Goal: Task Accomplishment & Management: Manage account settings

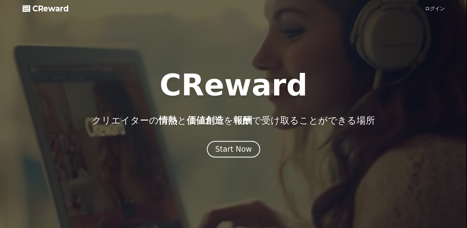
click at [435, 8] on link "ログイン" at bounding box center [435, 8] width 20 height 7
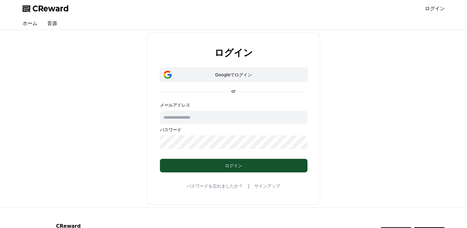
click at [180, 75] on div "Googleでログイン" at bounding box center [234, 75] width 130 height 6
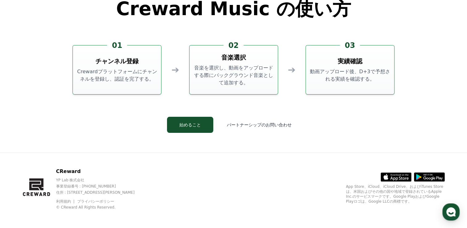
scroll to position [1673, 0]
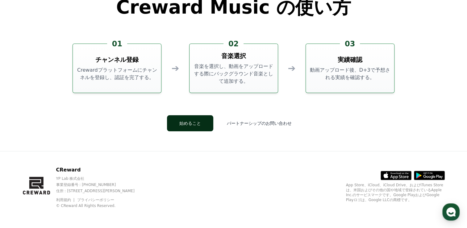
click at [191, 123] on button "始めること" at bounding box center [190, 123] width 46 height 16
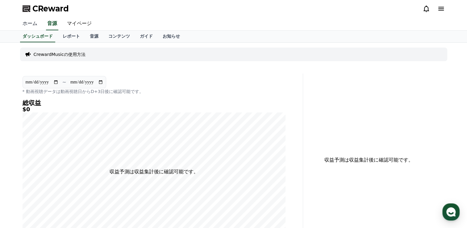
click at [27, 22] on link "ホーム" at bounding box center [30, 23] width 25 height 13
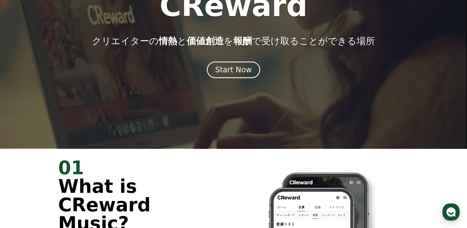
scroll to position [62, 0]
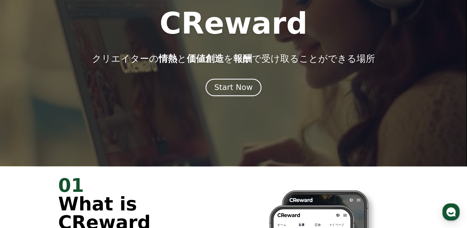
click at [223, 89] on div "Start Now" at bounding box center [233, 87] width 38 height 11
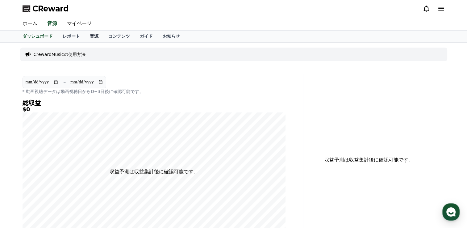
click at [85, 36] on link "音源" at bounding box center [94, 37] width 19 height 12
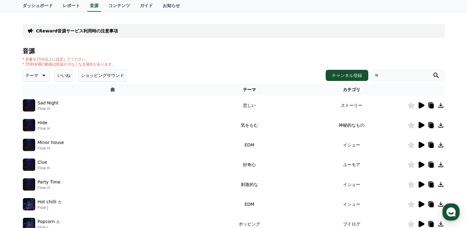
scroll to position [62, 0]
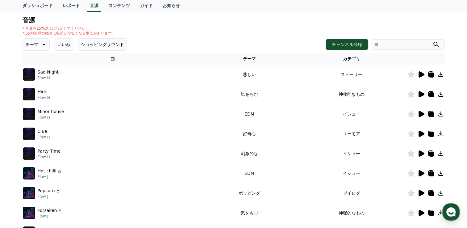
click at [30, 77] on img at bounding box center [29, 74] width 12 height 12
click at [45, 76] on p "Flow H" at bounding box center [48, 77] width 21 height 5
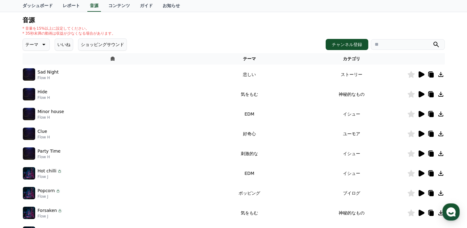
click at [58, 75] on div "Sad Night Flow H" at bounding box center [113, 74] width 180 height 12
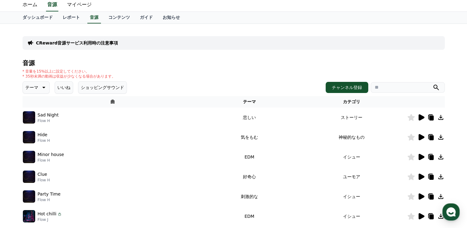
scroll to position [0, 0]
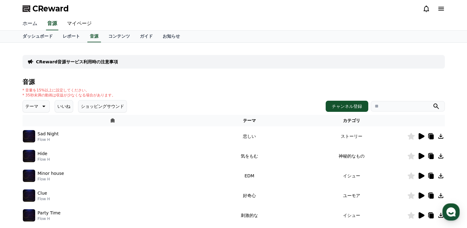
click at [26, 23] on link "ホーム" at bounding box center [30, 23] width 25 height 13
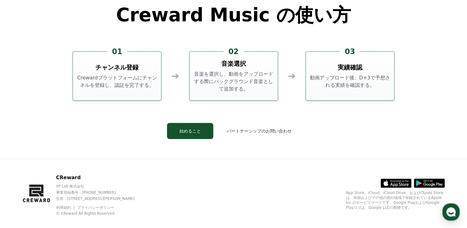
scroll to position [1673, 0]
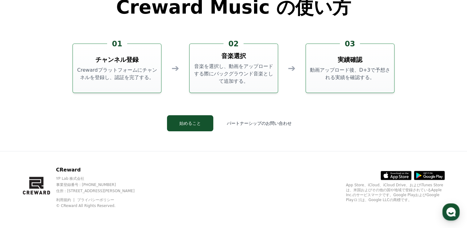
click at [115, 76] on p "Crewardプラットフォームにチャンネルを登録し、認証を完了する。" at bounding box center [116, 73] width 83 height 15
click at [109, 75] on p "Crewardプラットフォームにチャンネルを登録し、認証を完了する。" at bounding box center [116, 73] width 83 height 15
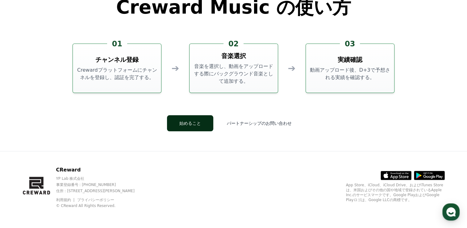
click at [197, 122] on button "始めること" at bounding box center [190, 123] width 46 height 16
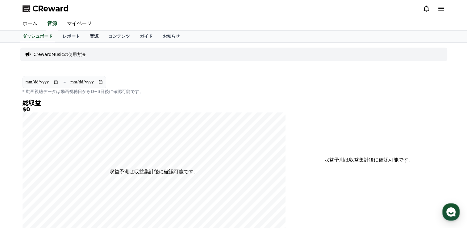
click at [86, 35] on link "音源" at bounding box center [94, 37] width 19 height 12
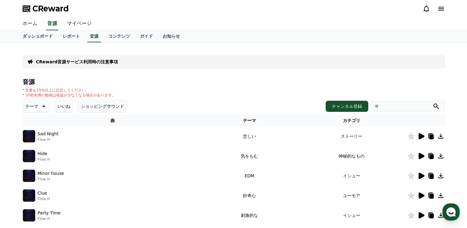
click at [28, 23] on link "ホーム" at bounding box center [30, 23] width 25 height 13
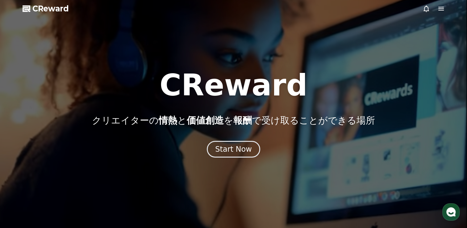
click at [33, 7] on span "CReward" at bounding box center [50, 9] width 36 height 10
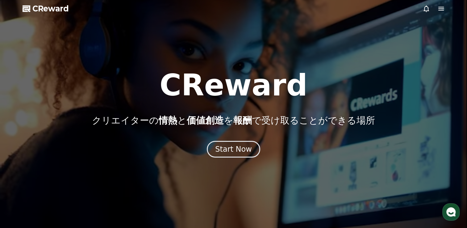
click at [33, 7] on span "CReward" at bounding box center [50, 9] width 36 height 10
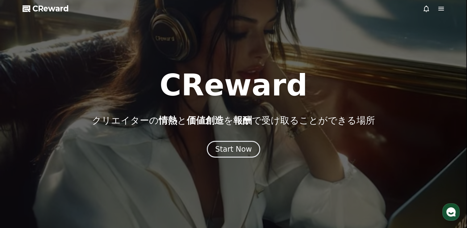
click at [442, 9] on icon at bounding box center [441, 8] width 7 height 7
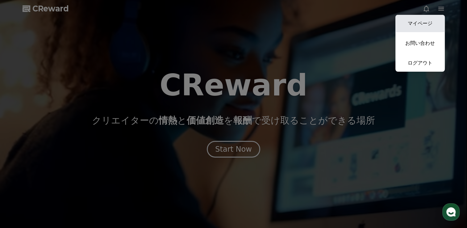
click at [432, 22] on link "マイページ" at bounding box center [420, 23] width 49 height 17
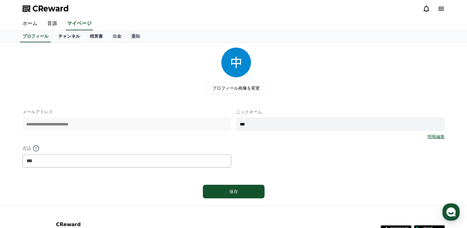
click at [57, 36] on link "チャンネル" at bounding box center [69, 37] width 32 height 12
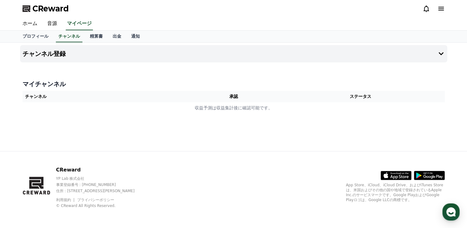
click at [240, 96] on th "承認" at bounding box center [234, 96] width 86 height 11
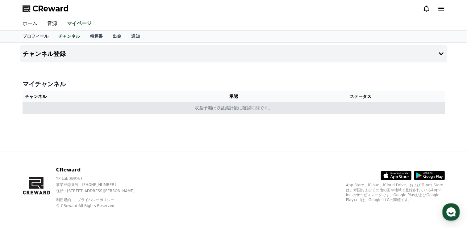
click at [157, 108] on td "収益予測は収益集計後に確認可能です。" at bounding box center [234, 107] width 422 height 11
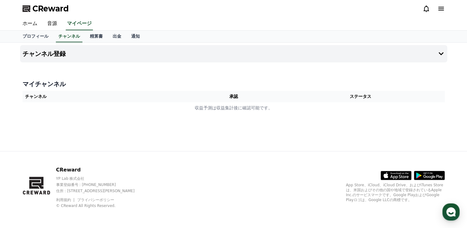
click at [368, 98] on th "ステータス" at bounding box center [361, 96] width 168 height 11
click at [370, 98] on th "ステータス" at bounding box center [361, 96] width 168 height 11
click at [371, 97] on th "ステータス" at bounding box center [361, 96] width 168 height 11
click at [443, 54] on icon at bounding box center [441, 53] width 7 height 7
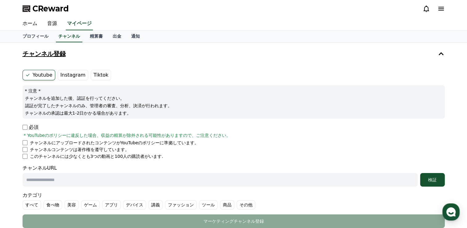
scroll to position [31, 0]
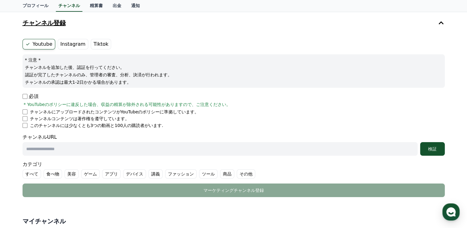
click at [29, 43] on icon at bounding box center [27, 44] width 5 height 5
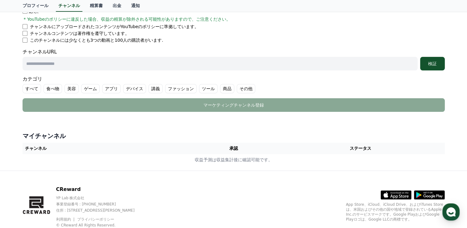
scroll to position [135, 0]
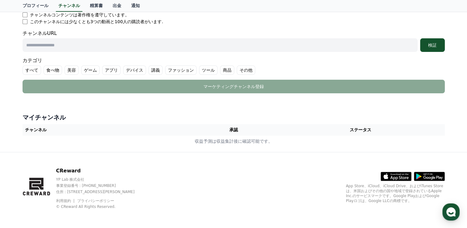
click at [36, 132] on th "チャンネル" at bounding box center [107, 129] width 168 height 11
click at [36, 130] on th "チャンネル" at bounding box center [107, 129] width 168 height 11
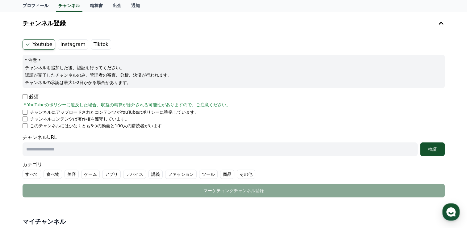
scroll to position [11, 0]
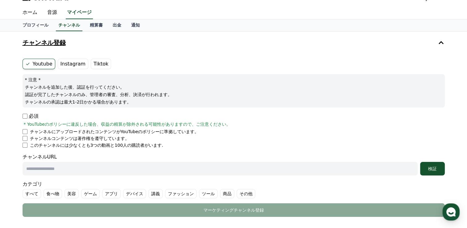
click at [66, 61] on label "Instagram" at bounding box center [73, 64] width 31 height 11
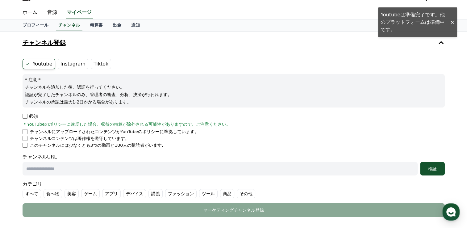
click at [31, 65] on label "Youtube" at bounding box center [39, 64] width 33 height 11
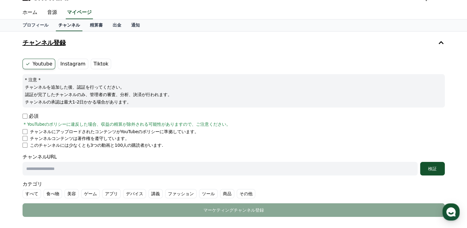
click at [57, 24] on link "チャンネル" at bounding box center [69, 25] width 27 height 12
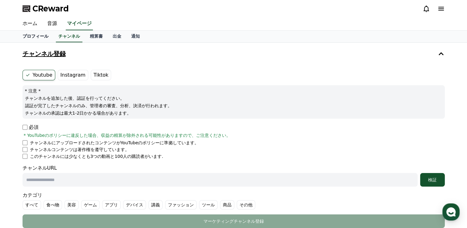
click at [39, 36] on link "プロフィール" at bounding box center [36, 37] width 36 height 12
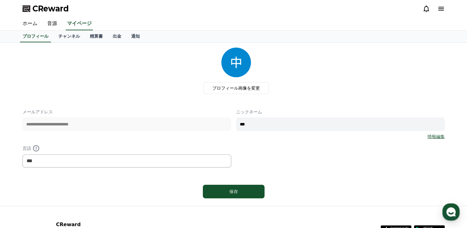
click at [255, 121] on input "***" at bounding box center [340, 124] width 209 height 14
type input "*"
click at [298, 122] on input "*********" at bounding box center [340, 124] width 209 height 14
type input "********"
click at [61, 36] on link "チャンネル" at bounding box center [69, 37] width 32 height 12
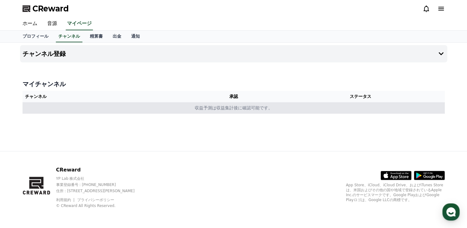
click at [235, 109] on td "収益予測は収益集計後に確認可能です。" at bounding box center [234, 107] width 422 height 11
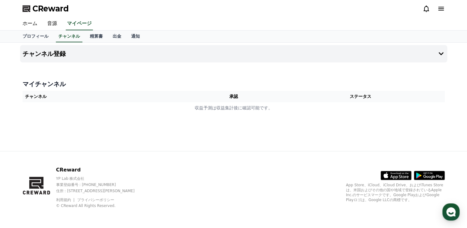
click at [70, 98] on th "チャンネル" at bounding box center [107, 96] width 168 height 11
click at [30, 23] on link "ホーム" at bounding box center [30, 23] width 25 height 13
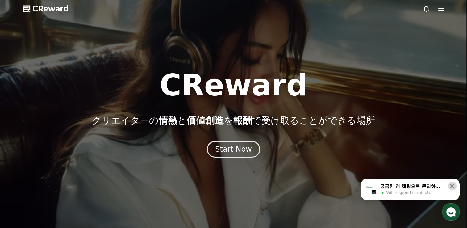
click at [454, 188] on icon at bounding box center [453, 186] width 4 height 4
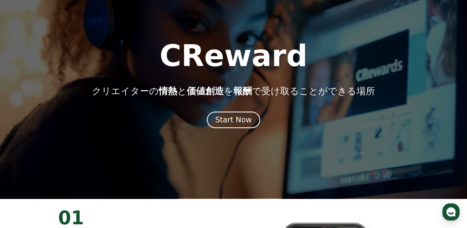
scroll to position [93, 0]
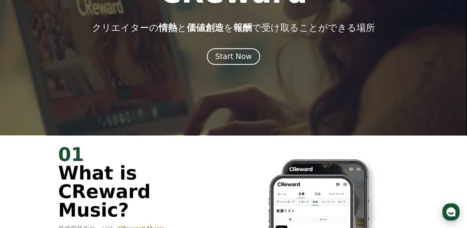
click at [452, 209] on use "button" at bounding box center [451, 211] width 9 height 9
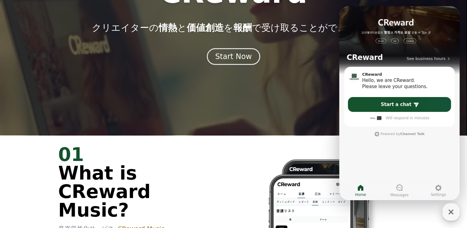
click at [453, 212] on icon "button" at bounding box center [451, 211] width 11 height 11
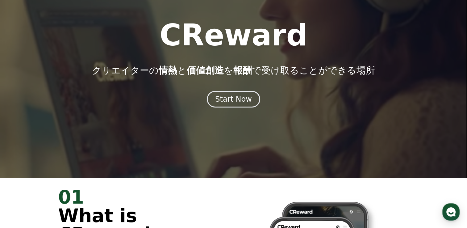
scroll to position [0, 0]
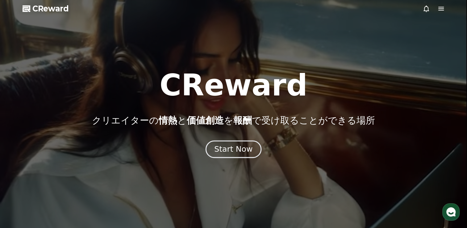
click at [239, 146] on div "Start Now" at bounding box center [233, 149] width 38 height 11
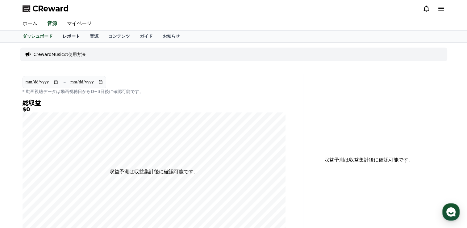
click at [60, 40] on link "レポート" at bounding box center [71, 37] width 27 height 12
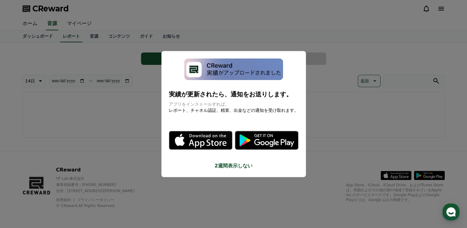
click at [229, 165] on button "2週間表示しない" at bounding box center [234, 165] width 130 height 7
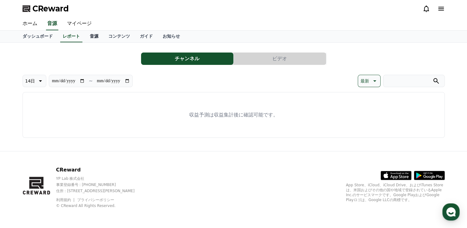
click at [85, 35] on link "音源" at bounding box center [94, 37] width 19 height 12
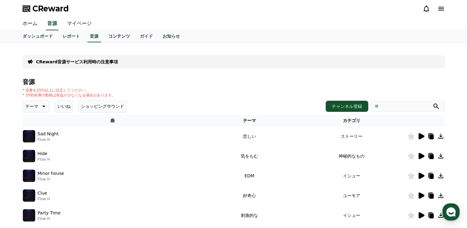
click at [103, 37] on link "コンテンツ" at bounding box center [119, 37] width 32 height 12
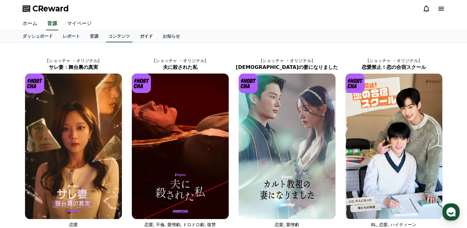
click at [135, 36] on link "ガイド" at bounding box center [146, 37] width 23 height 12
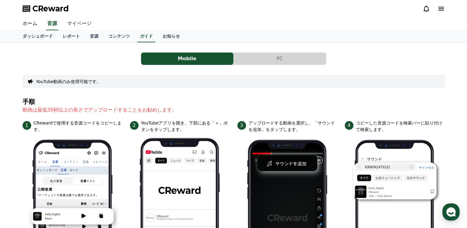
click at [69, 22] on link "マイページ" at bounding box center [79, 23] width 35 height 13
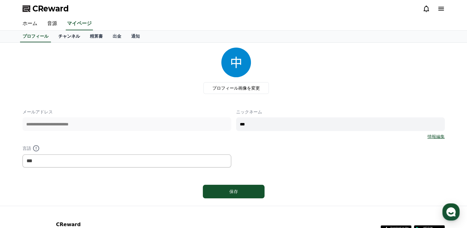
click at [60, 35] on link "チャンネル" at bounding box center [69, 37] width 32 height 12
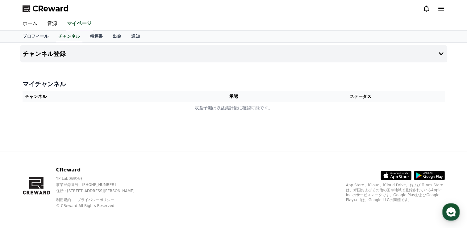
click at [76, 96] on th "チャンネル" at bounding box center [107, 96] width 168 height 11
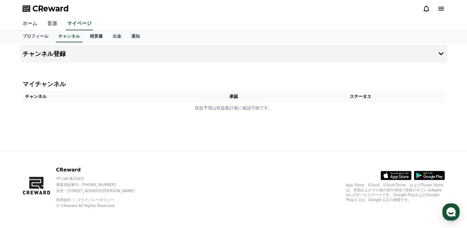
click at [76, 96] on th "チャンネル" at bounding box center [107, 96] width 168 height 11
click at [442, 8] on icon at bounding box center [441, 8] width 7 height 7
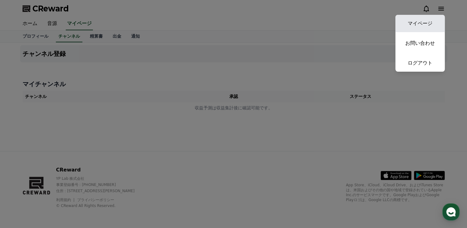
click at [436, 26] on link "マイページ" at bounding box center [420, 23] width 49 height 17
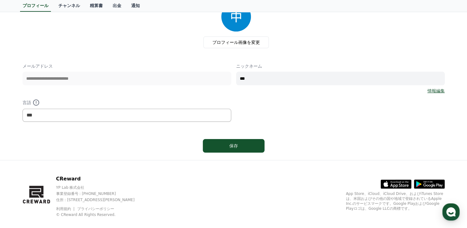
scroll to position [54, 0]
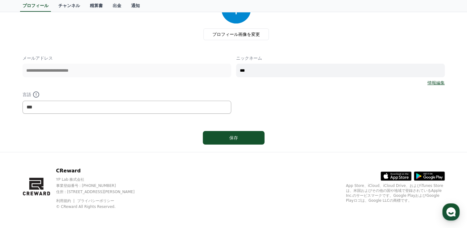
click at [262, 68] on input "***" at bounding box center [340, 71] width 209 height 14
type input "*"
type input "********"
click at [242, 138] on div "保存" at bounding box center [233, 138] width 37 height 6
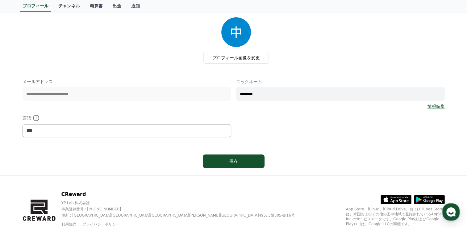
scroll to position [54, 0]
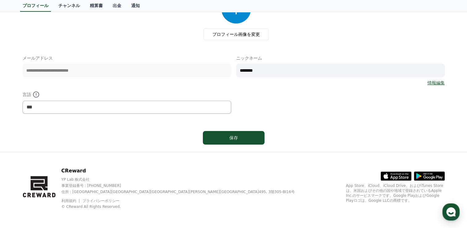
click at [436, 82] on link "情報編集" at bounding box center [436, 83] width 17 height 6
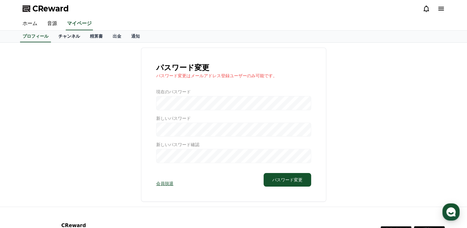
click at [60, 38] on link "チャンネル" at bounding box center [69, 37] width 32 height 12
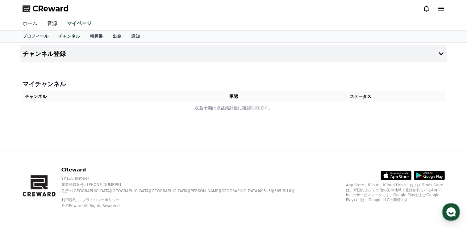
drag, startPoint x: 240, startPoint y: 96, endPoint x: 215, endPoint y: 95, distance: 25.4
click at [215, 95] on th "承認" at bounding box center [234, 96] width 86 height 11
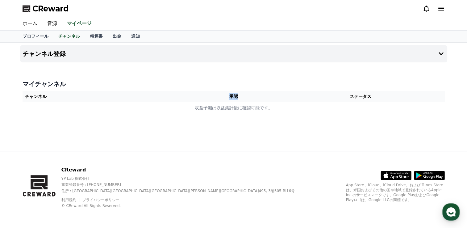
click at [215, 95] on th "承認" at bounding box center [234, 96] width 86 height 11
click at [126, 34] on link "通知" at bounding box center [135, 37] width 19 height 12
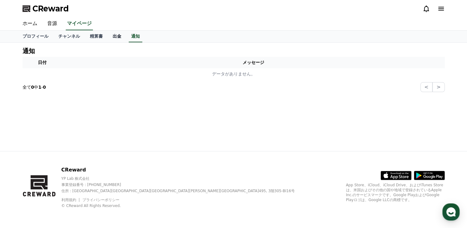
click at [108, 35] on link "出金" at bounding box center [117, 37] width 19 height 12
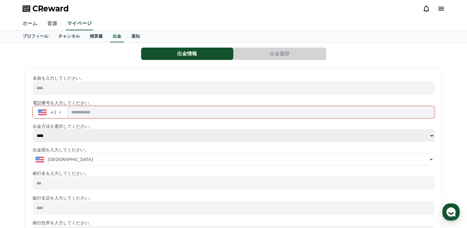
click at [58, 112] on icon "button" at bounding box center [60, 112] width 5 height 5
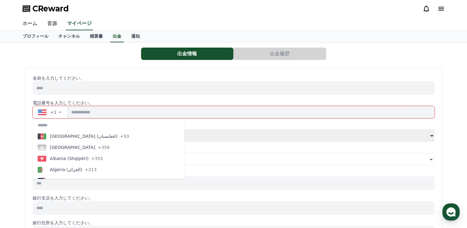
click at [49, 54] on div "出金情報 出金履歴" at bounding box center [234, 54] width 422 height 12
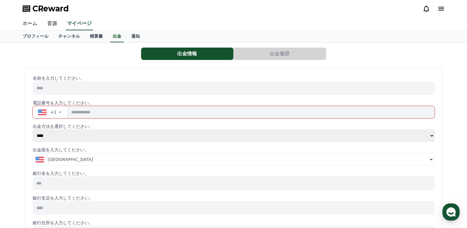
click at [89, 55] on div "出金情報 出金履歴" at bounding box center [234, 54] width 422 height 12
click at [27, 35] on link "プロフィール" at bounding box center [36, 37] width 36 height 12
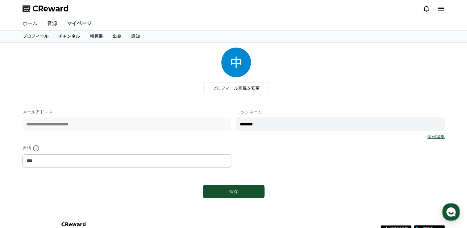
click at [62, 37] on link "チャンネル" at bounding box center [69, 37] width 32 height 12
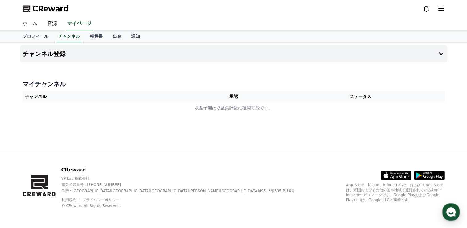
click at [31, 23] on link "ホーム" at bounding box center [30, 23] width 25 height 13
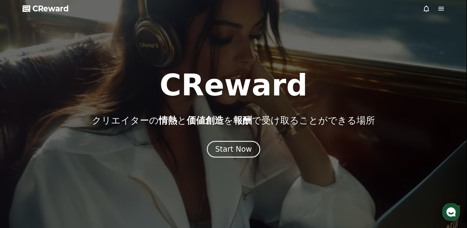
click at [453, 210] on use "button" at bounding box center [451, 211] width 9 height 9
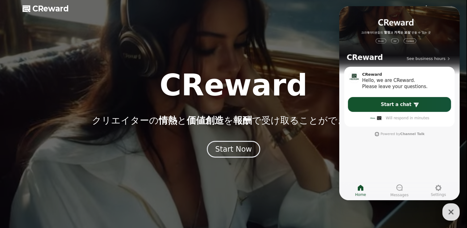
click at [447, 206] on div "button" at bounding box center [451, 211] width 17 height 17
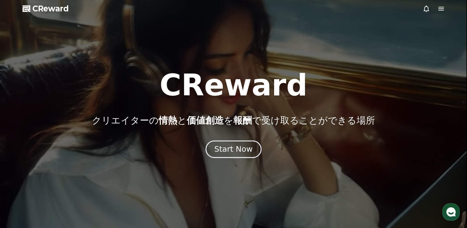
click at [228, 151] on div "Start Now" at bounding box center [233, 149] width 38 height 11
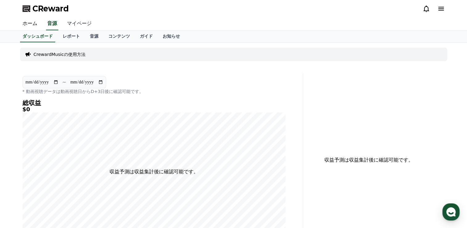
click at [67, 22] on link "マイページ" at bounding box center [79, 23] width 35 height 13
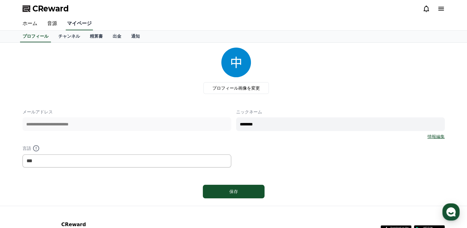
click at [68, 25] on link "マイページ" at bounding box center [79, 23] width 27 height 13
click at [31, 35] on link "プロフィール" at bounding box center [35, 37] width 31 height 12
click at [47, 23] on link "音源" at bounding box center [52, 23] width 20 height 13
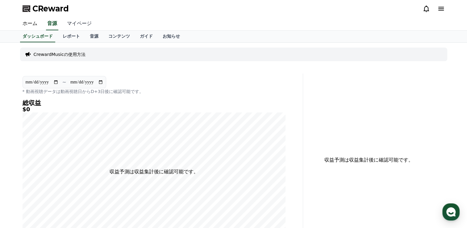
click at [69, 26] on link "マイページ" at bounding box center [79, 23] width 35 height 13
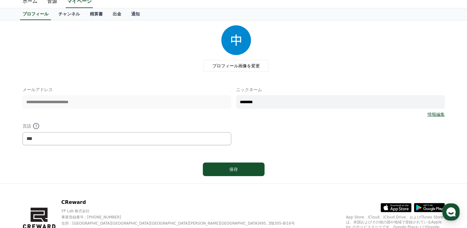
scroll to position [54, 0]
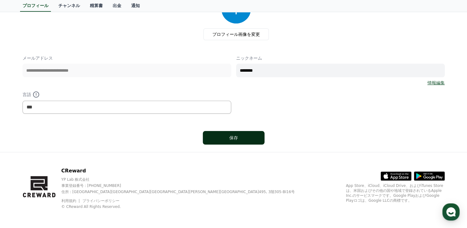
click at [238, 137] on div "保存" at bounding box center [233, 138] width 37 height 6
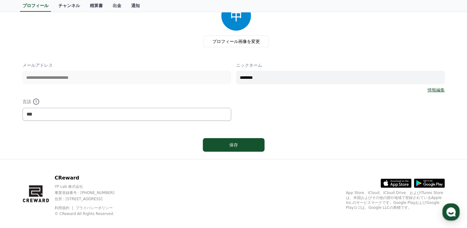
scroll to position [54, 0]
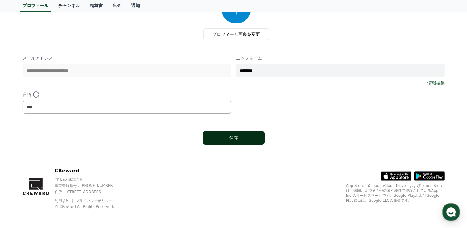
click at [213, 136] on button "保存" at bounding box center [234, 138] width 62 height 14
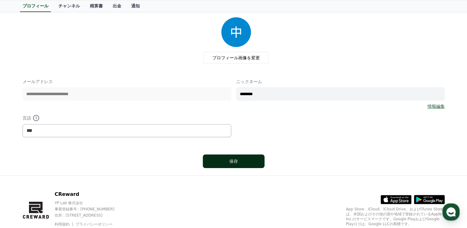
click at [222, 158] on div "保存" at bounding box center [233, 161] width 37 height 6
click at [59, 4] on link "チャンネル" at bounding box center [69, 6] width 32 height 12
